Goal: Navigation & Orientation: Find specific page/section

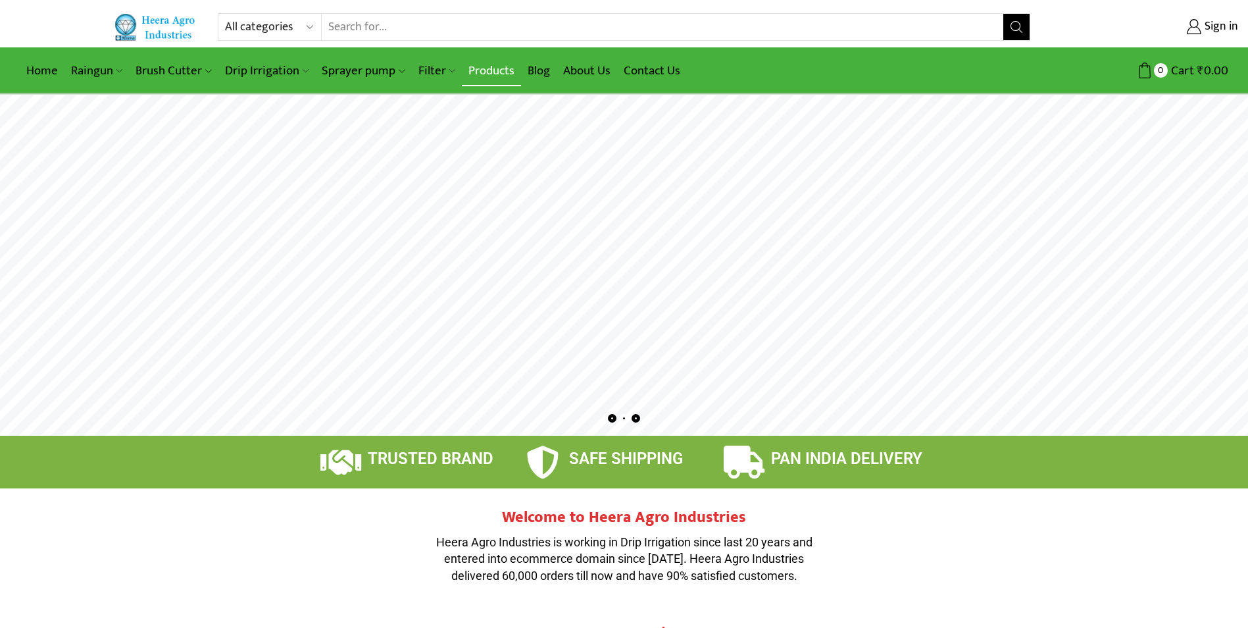
click at [480, 66] on link "Products" at bounding box center [491, 70] width 59 height 31
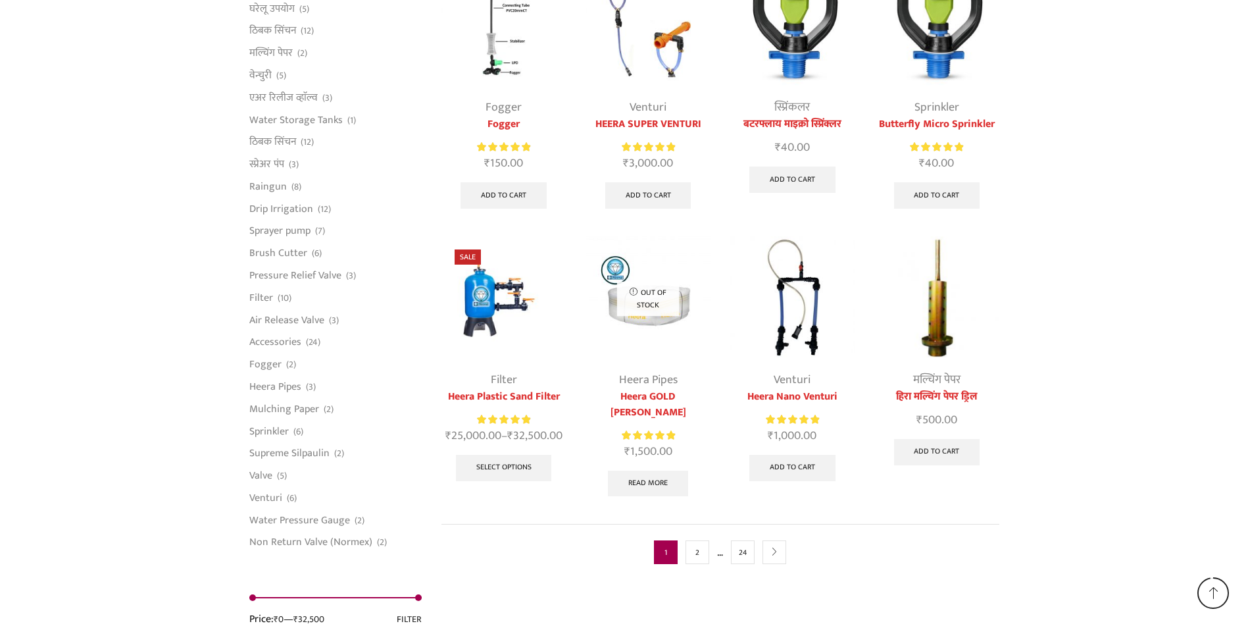
scroll to position [3258, 0]
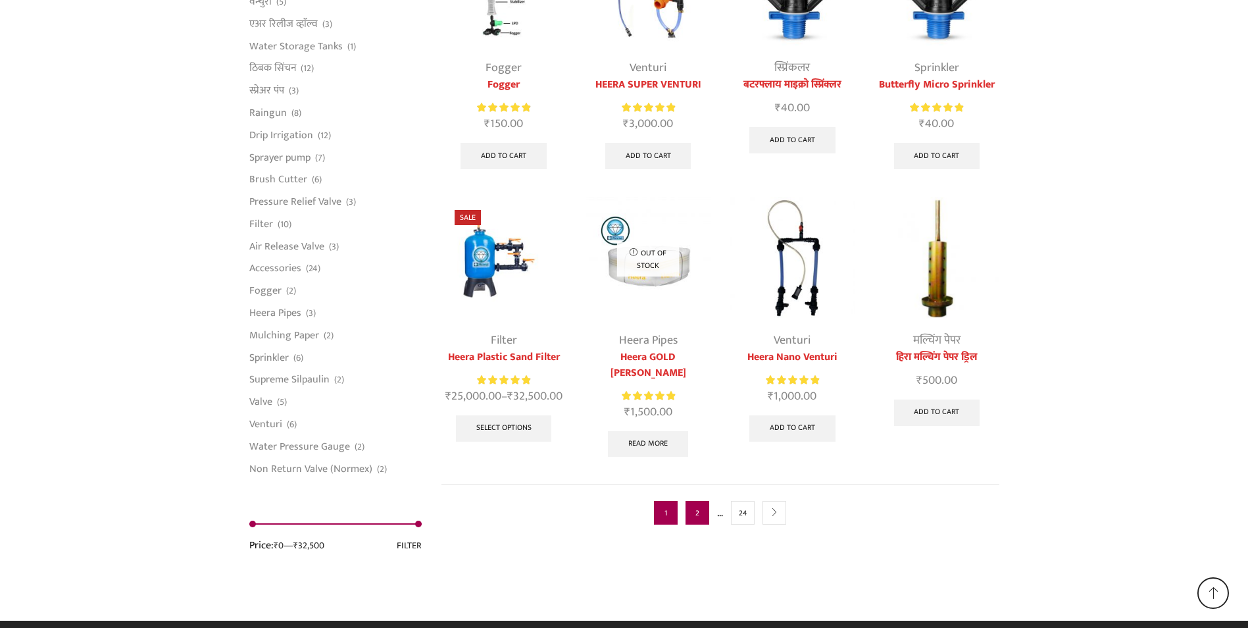
click at [691, 501] on link "2" at bounding box center [698, 513] width 24 height 24
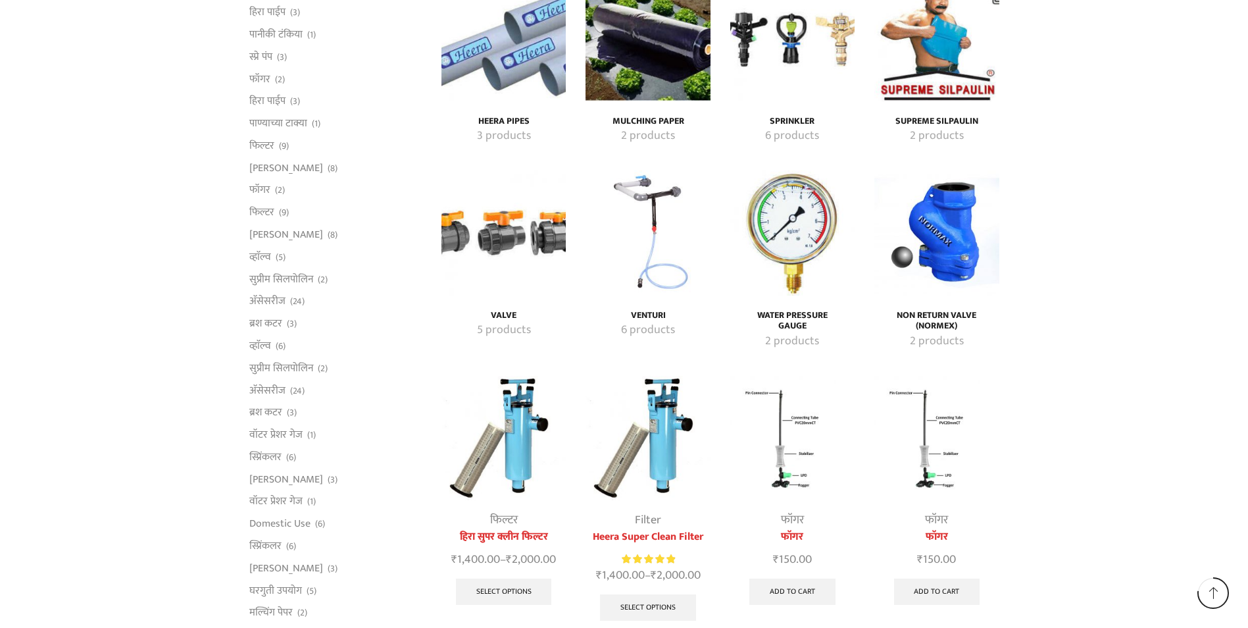
scroll to position [2366, 0]
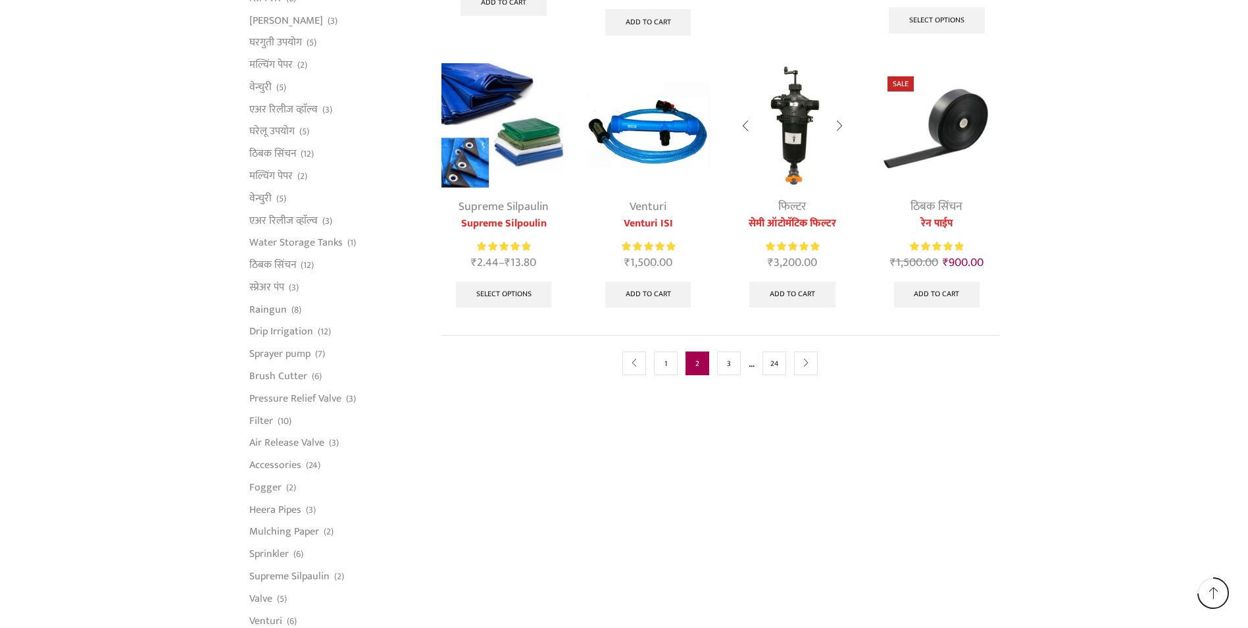
scroll to position [724, 0]
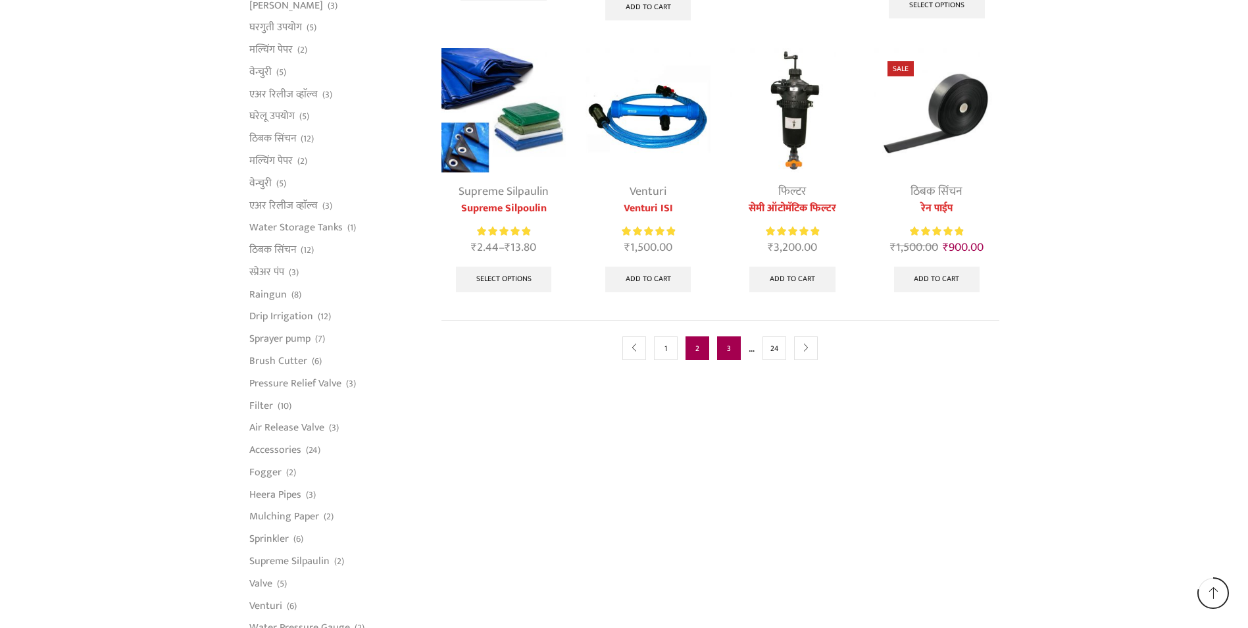
click at [722, 349] on link "3" at bounding box center [729, 348] width 24 height 24
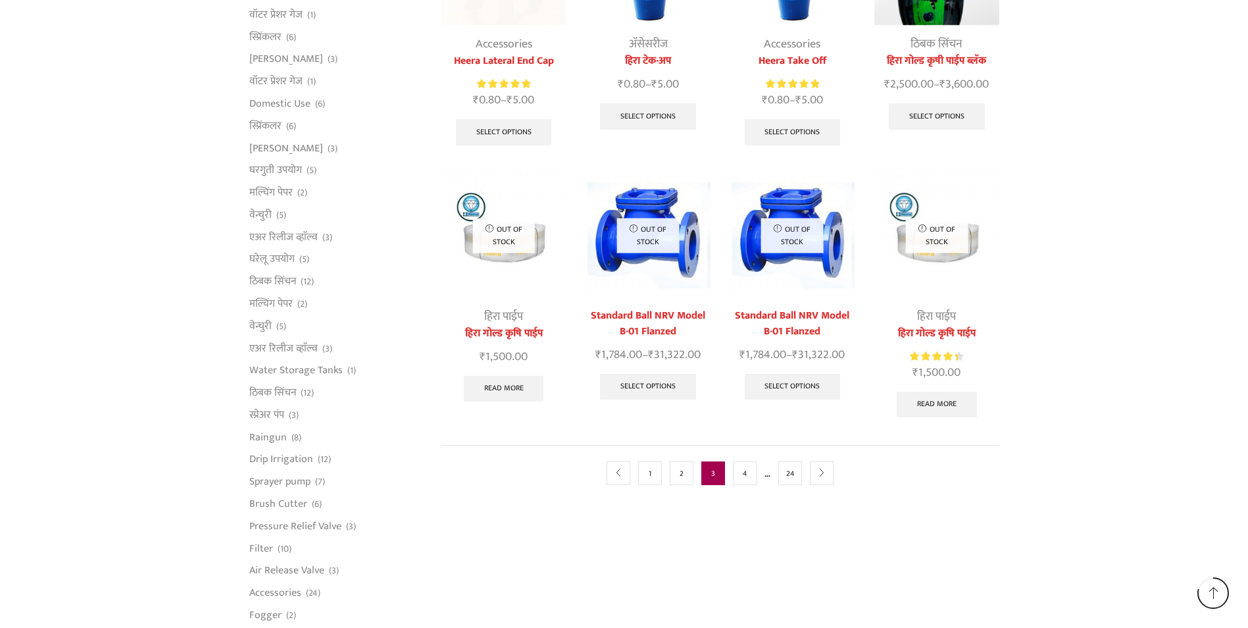
scroll to position [789, 0]
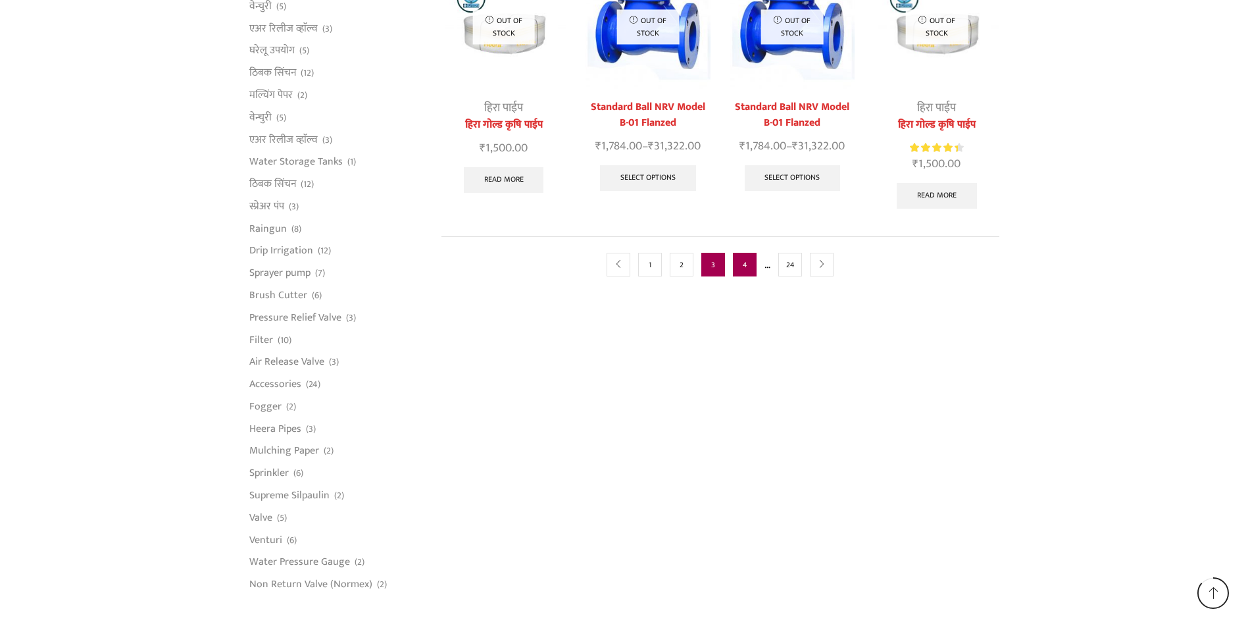
click at [745, 253] on link "4" at bounding box center [745, 265] width 24 height 24
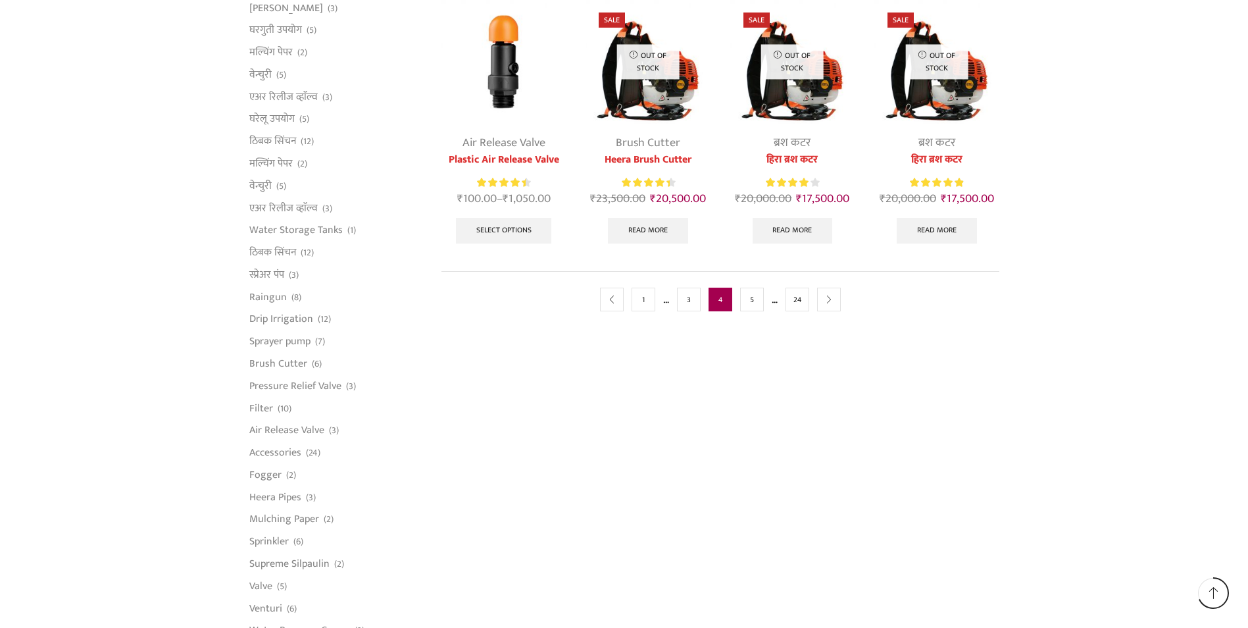
scroll to position [724, 0]
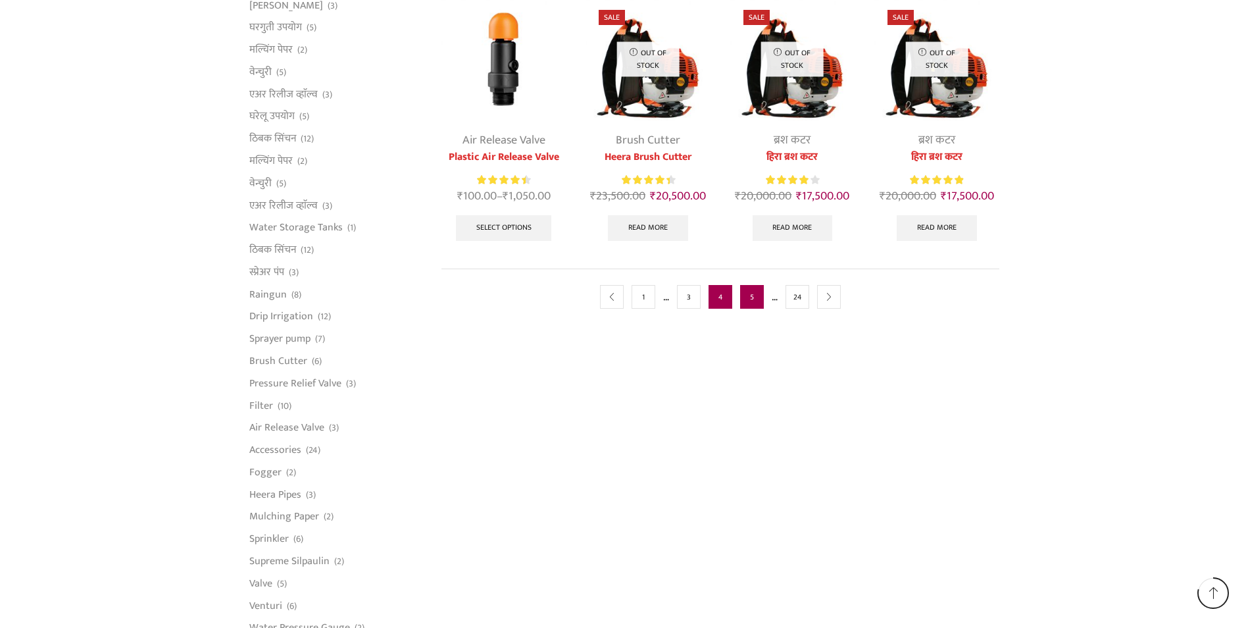
click at [749, 301] on link "5" at bounding box center [752, 297] width 24 height 24
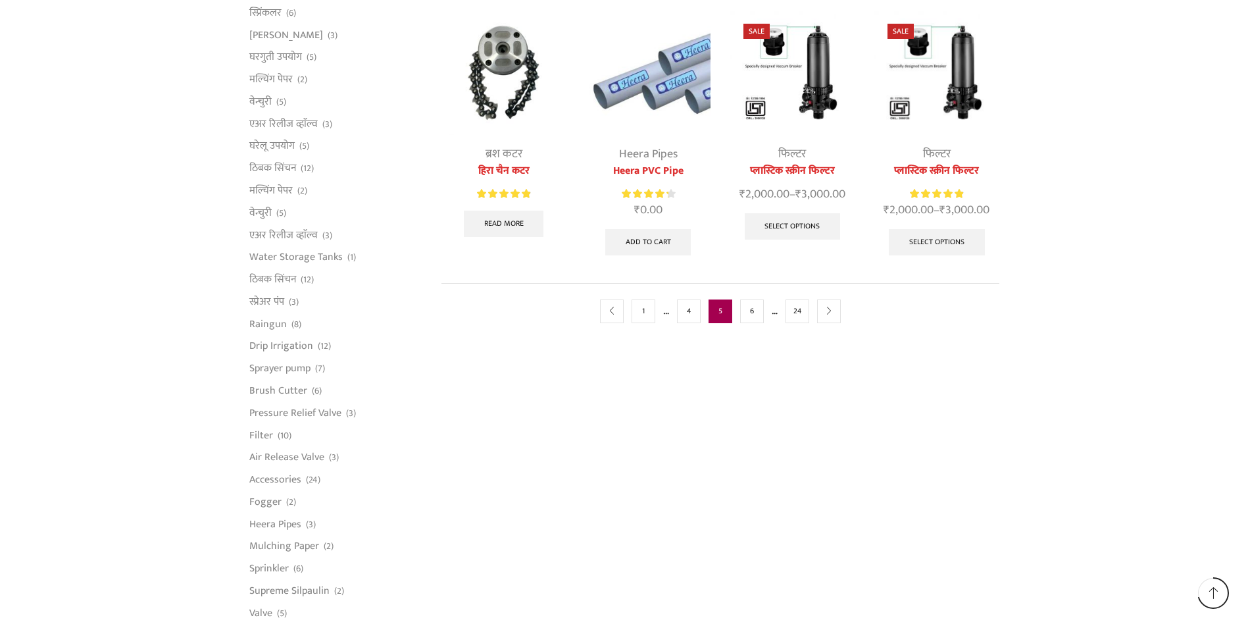
scroll to position [724, 0]
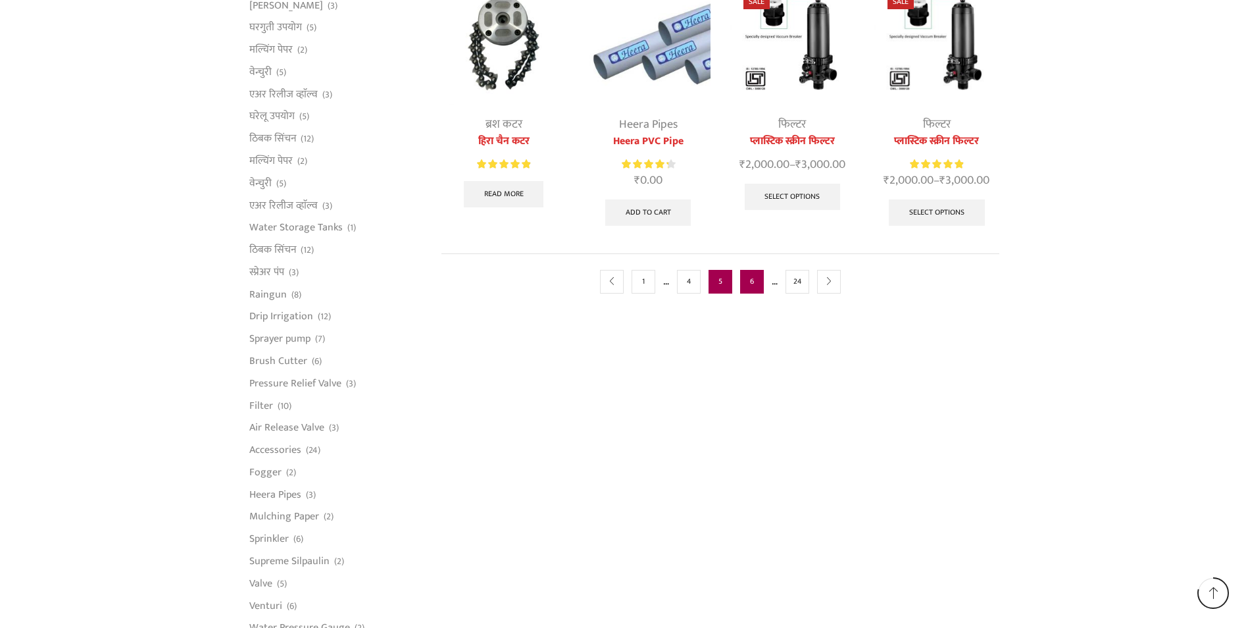
click at [747, 281] on link "6" at bounding box center [752, 282] width 24 height 24
